Goal: Find specific page/section: Find specific page/section

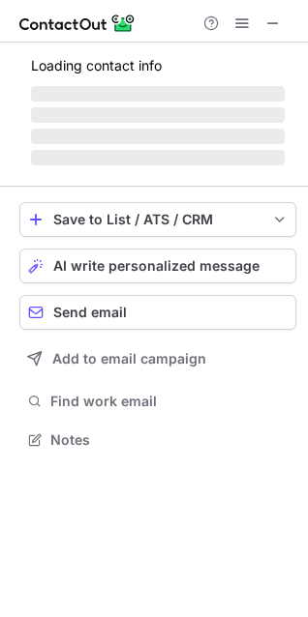
scroll to position [421, 308]
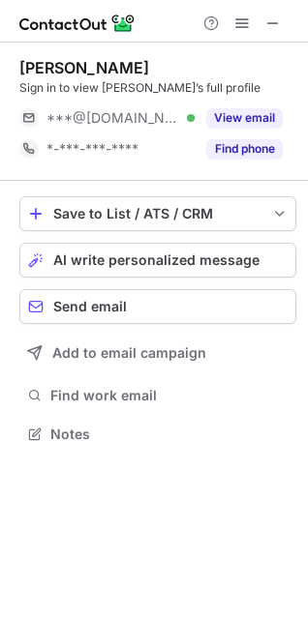
click at [263, 21] on button at bounding box center [272, 23] width 23 height 23
